Goal: Find specific page/section: Find specific page/section

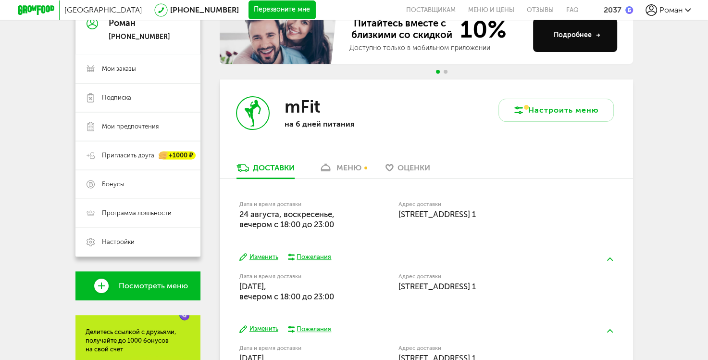
scroll to position [144, 0]
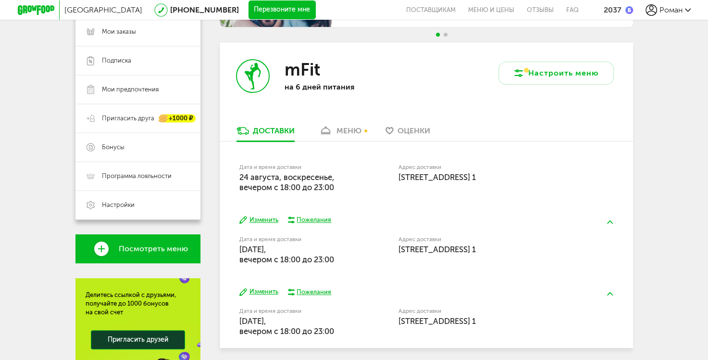
click at [313, 221] on div "Пожелания" at bounding box center [314, 219] width 35 height 9
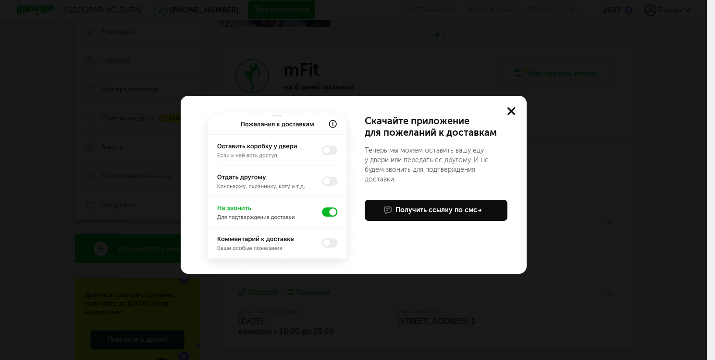
click at [508, 110] on icon at bounding box center [512, 111] width 8 height 8
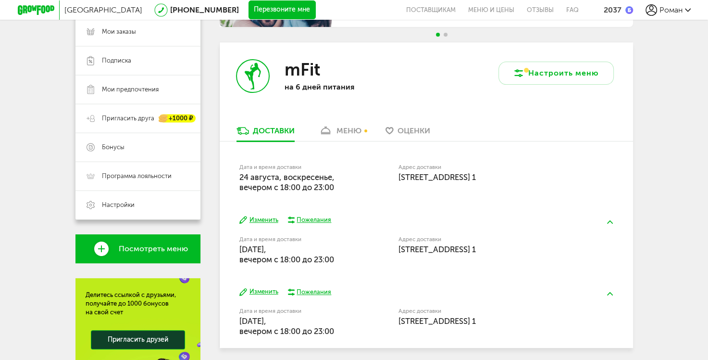
click at [668, 7] on span "Роман" at bounding box center [670, 9] width 23 height 9
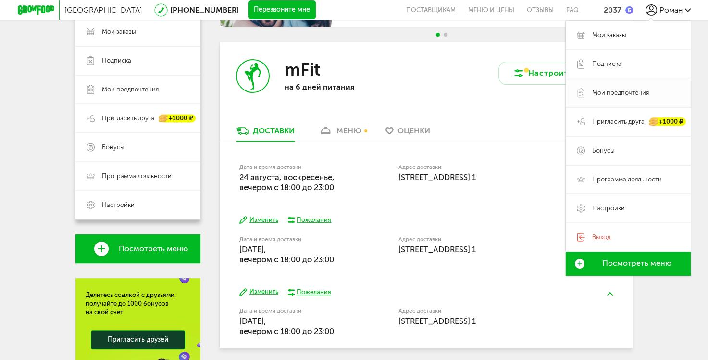
click at [611, 93] on span "Мои предпочтения" at bounding box center [620, 92] width 57 height 9
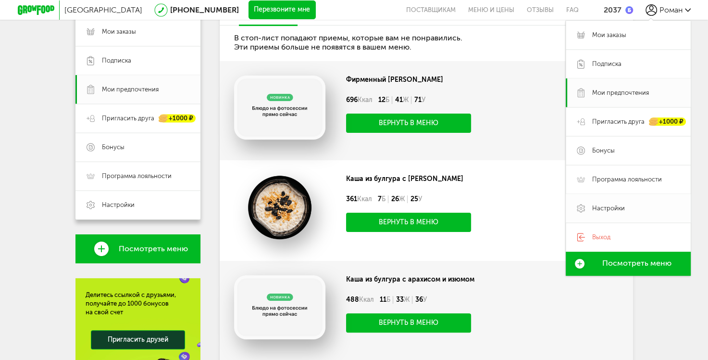
click at [610, 208] on span "Настройки" at bounding box center [608, 208] width 33 height 9
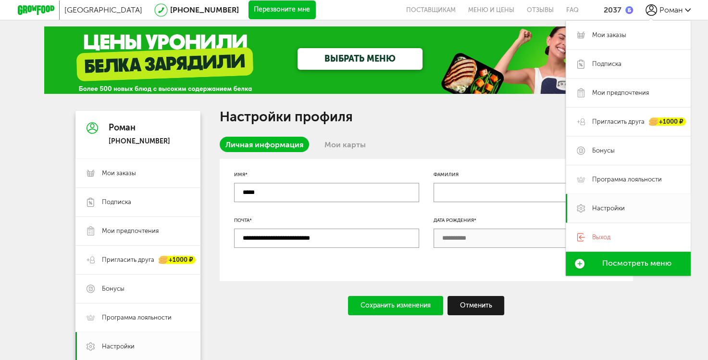
scroll to position [48, 0]
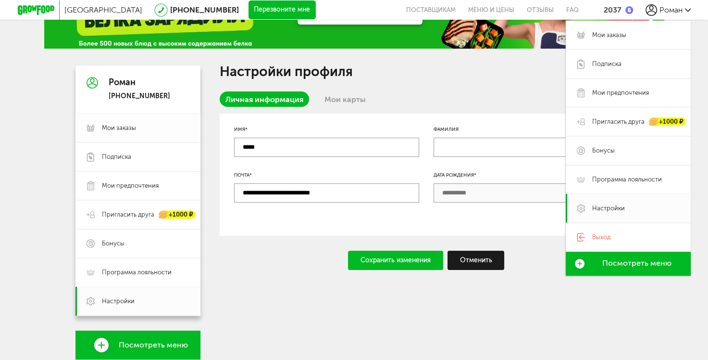
click at [128, 127] on span "Мои заказы" at bounding box center [119, 128] width 34 height 9
